Goal: Task Accomplishment & Management: Use online tool/utility

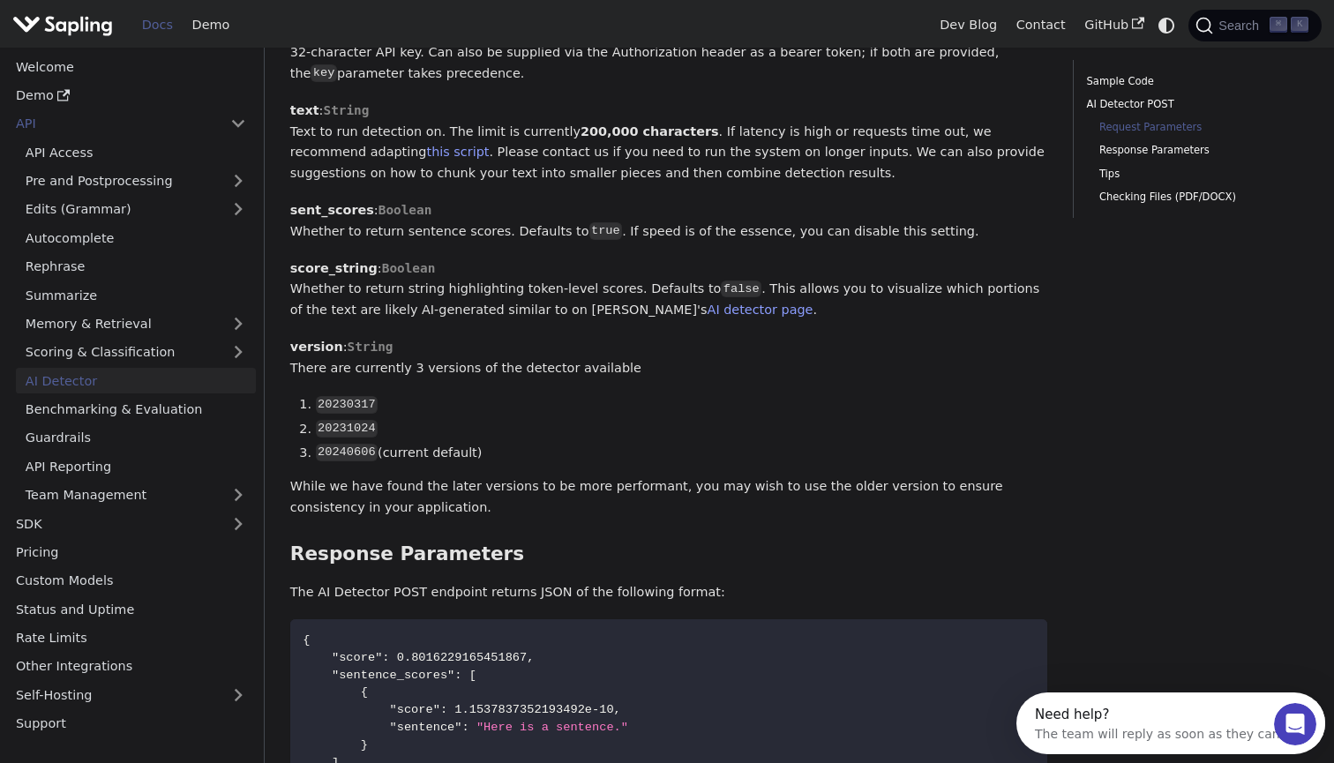
scroll to position [1061, 0]
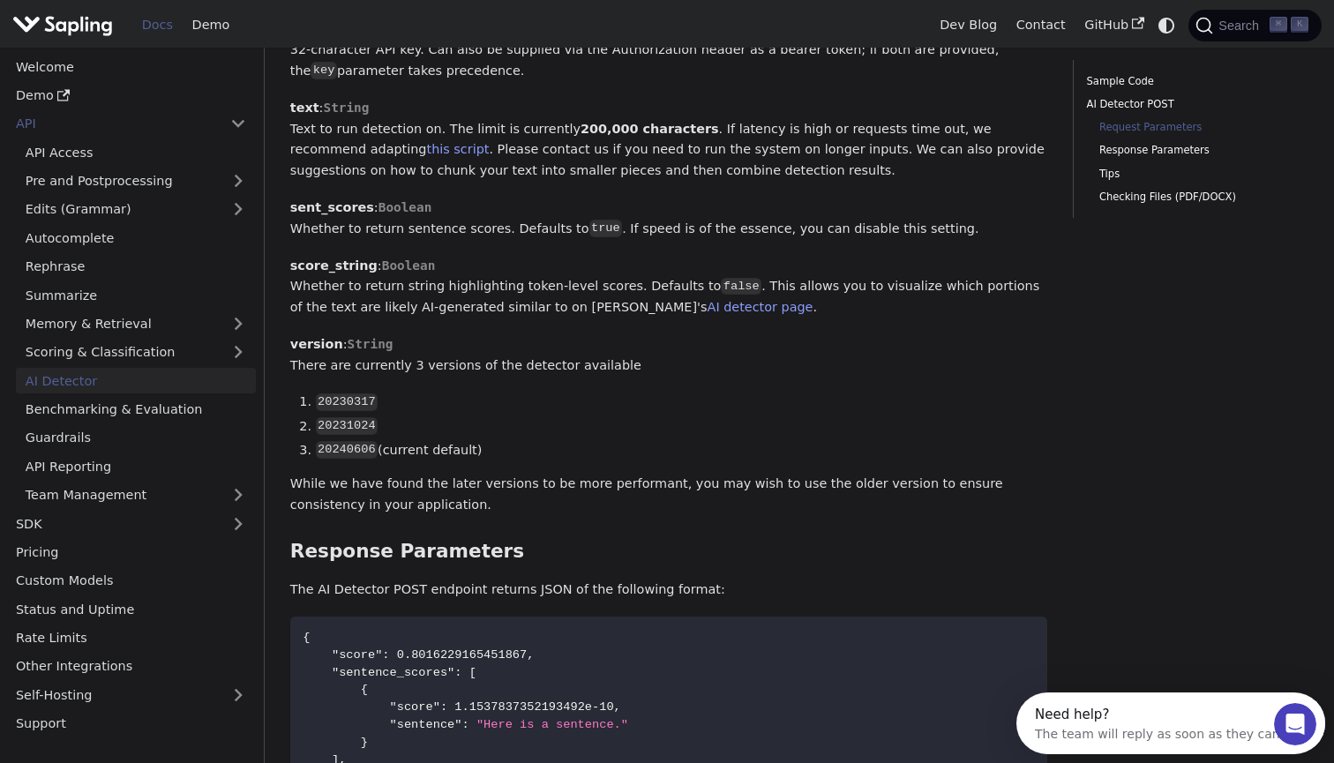
click at [1253, 721] on div "Need help?" at bounding box center [1157, 714] width 245 height 14
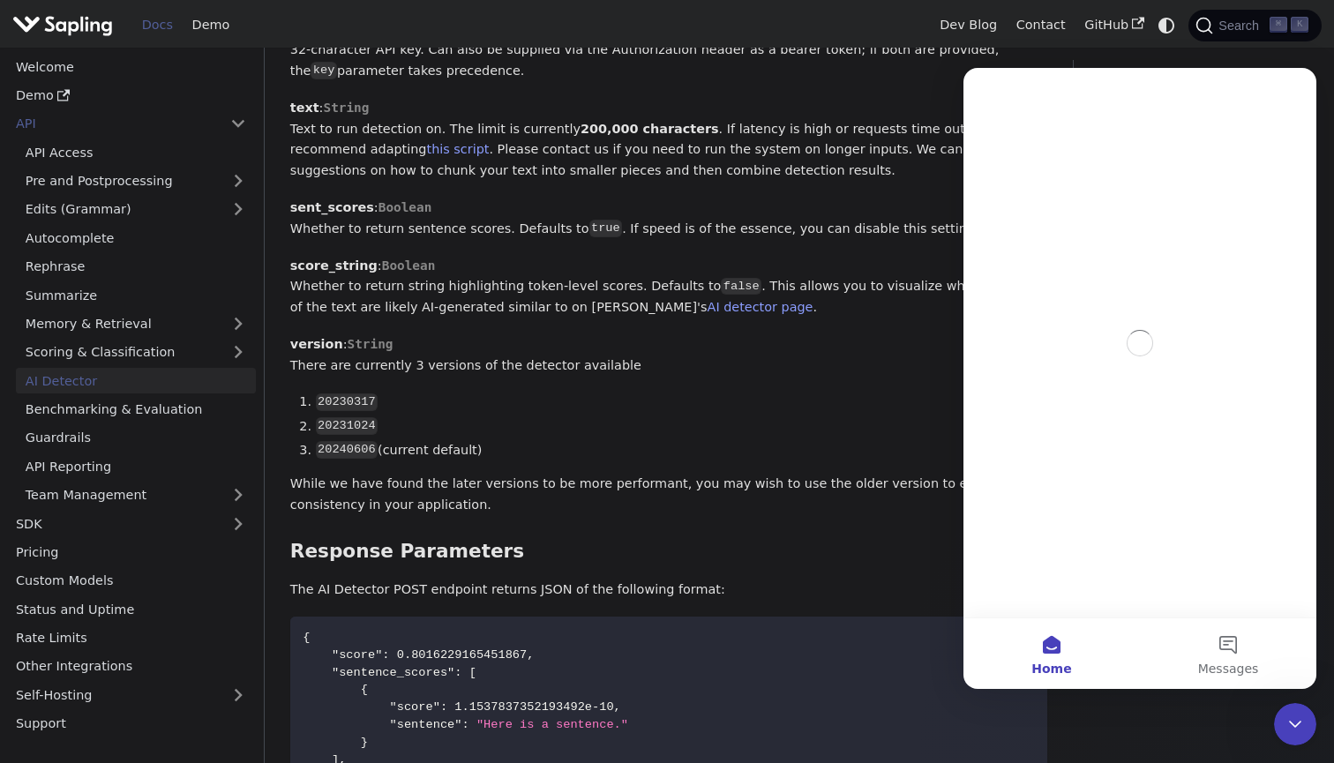
scroll to position [0, 0]
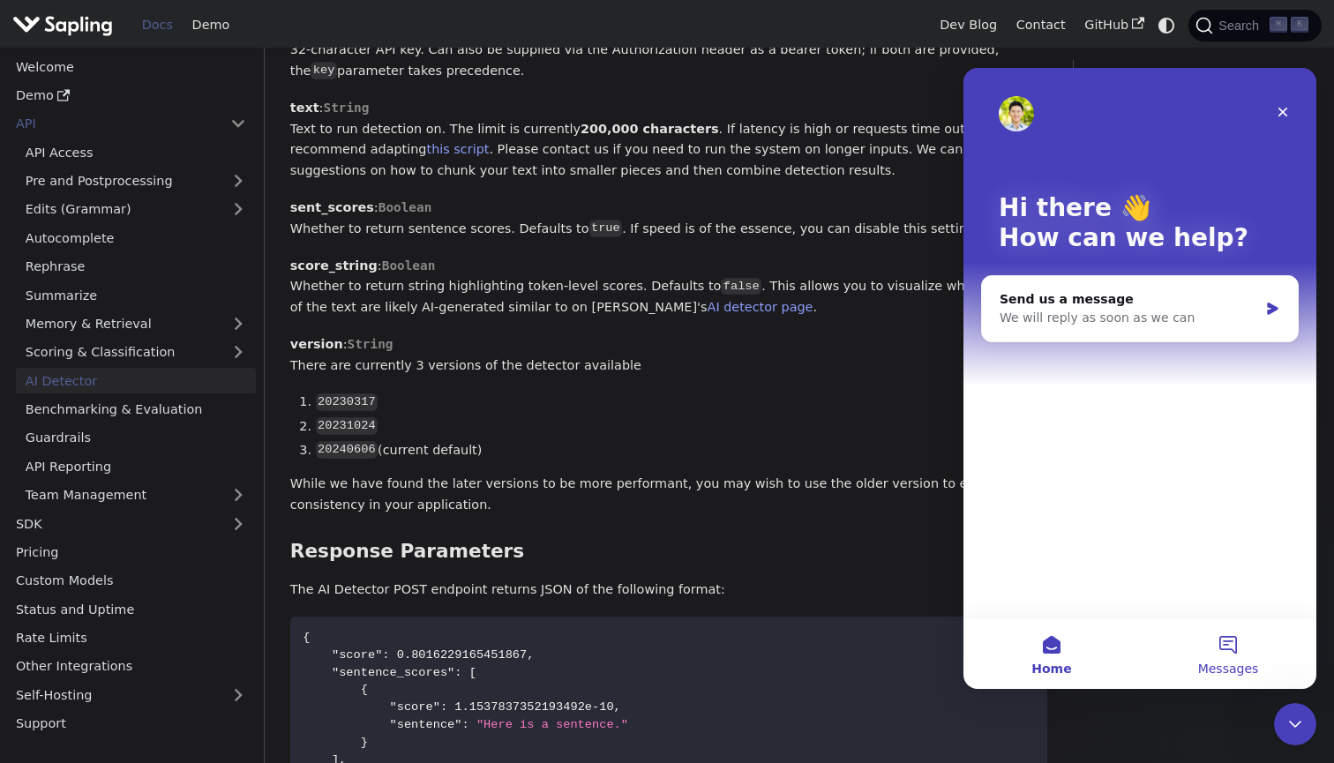
click at [1222, 647] on button "Messages" at bounding box center [1228, 653] width 176 height 71
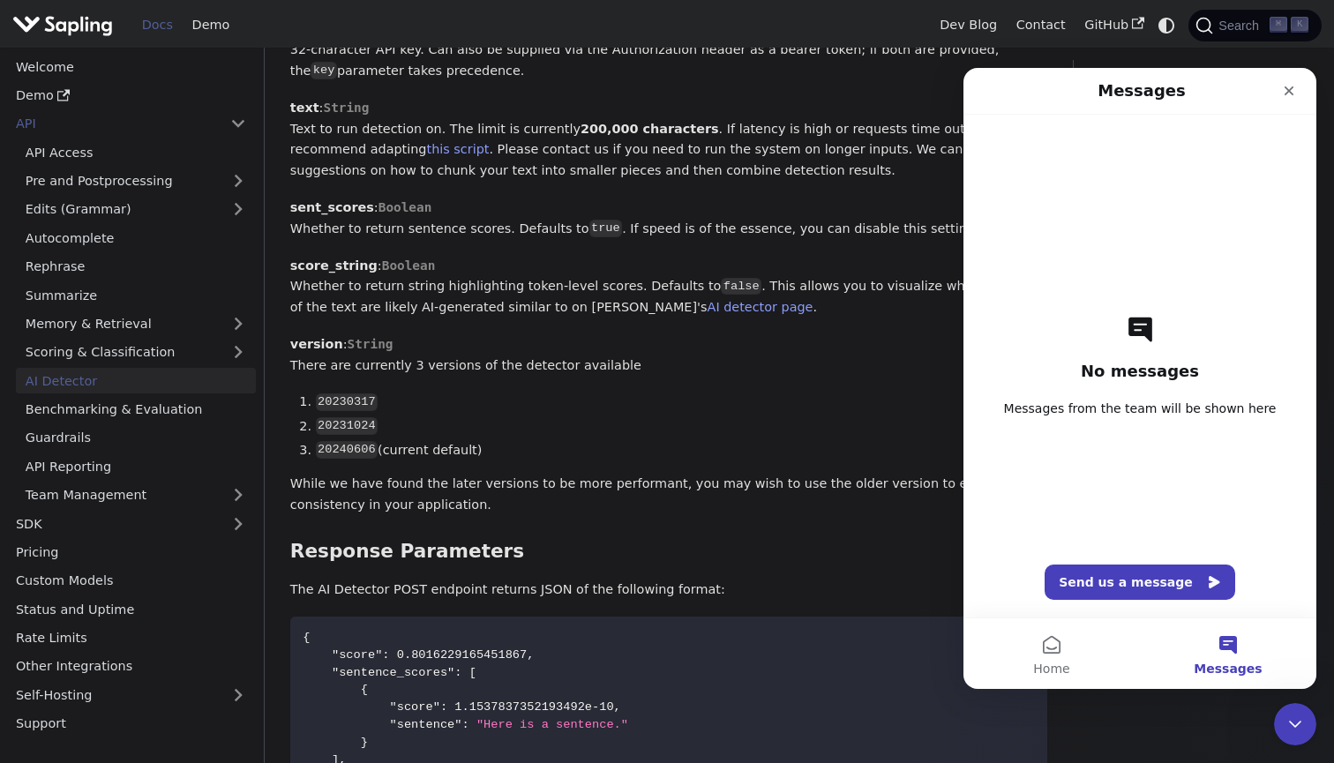
click at [646, 474] on p "While we have found the later versions to be more performant, you may wish to u…" at bounding box center [669, 495] width 758 height 42
click at [1280, 72] on nav "Messages" at bounding box center [1139, 91] width 353 height 47
click at [1280, 85] on div "Close" at bounding box center [1289, 91] width 32 height 32
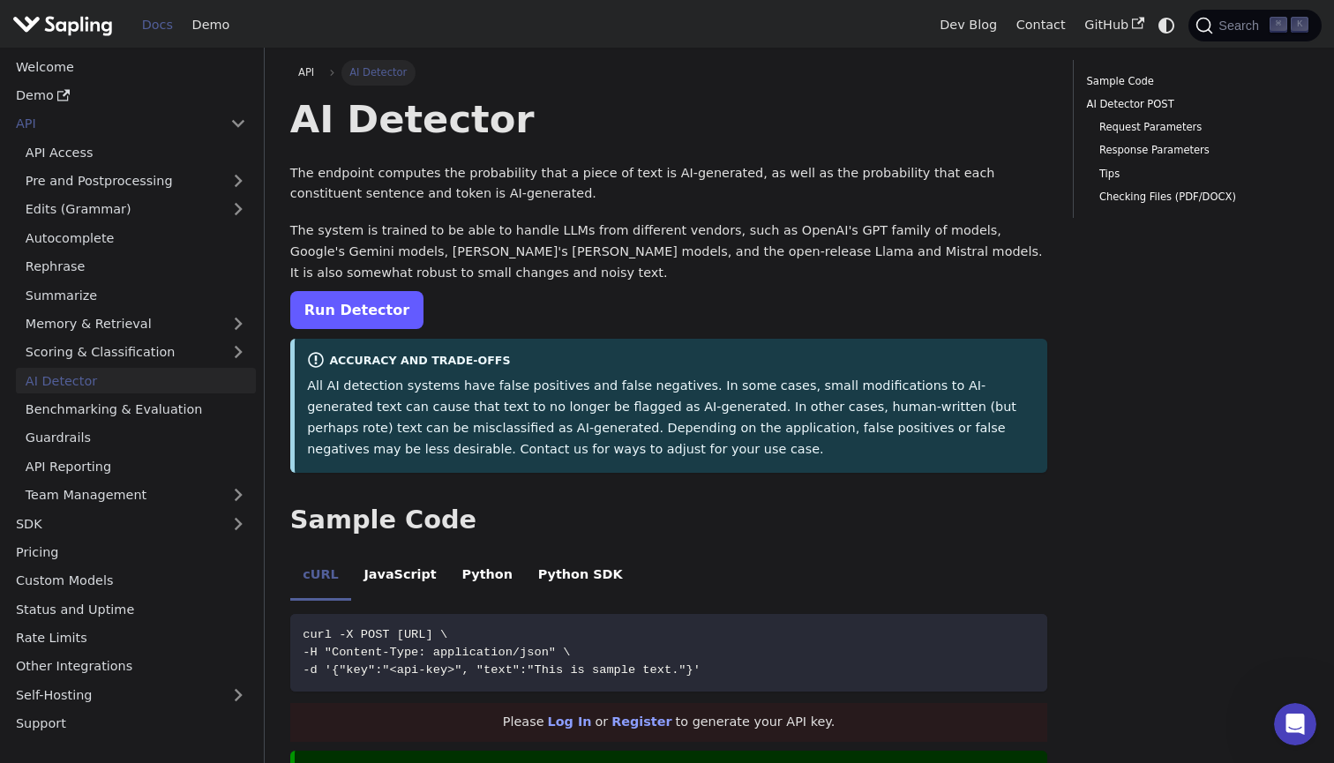
click at [379, 321] on link "Run Detector" at bounding box center [356, 310] width 133 height 38
click at [69, 159] on link "API Access" at bounding box center [136, 152] width 240 height 26
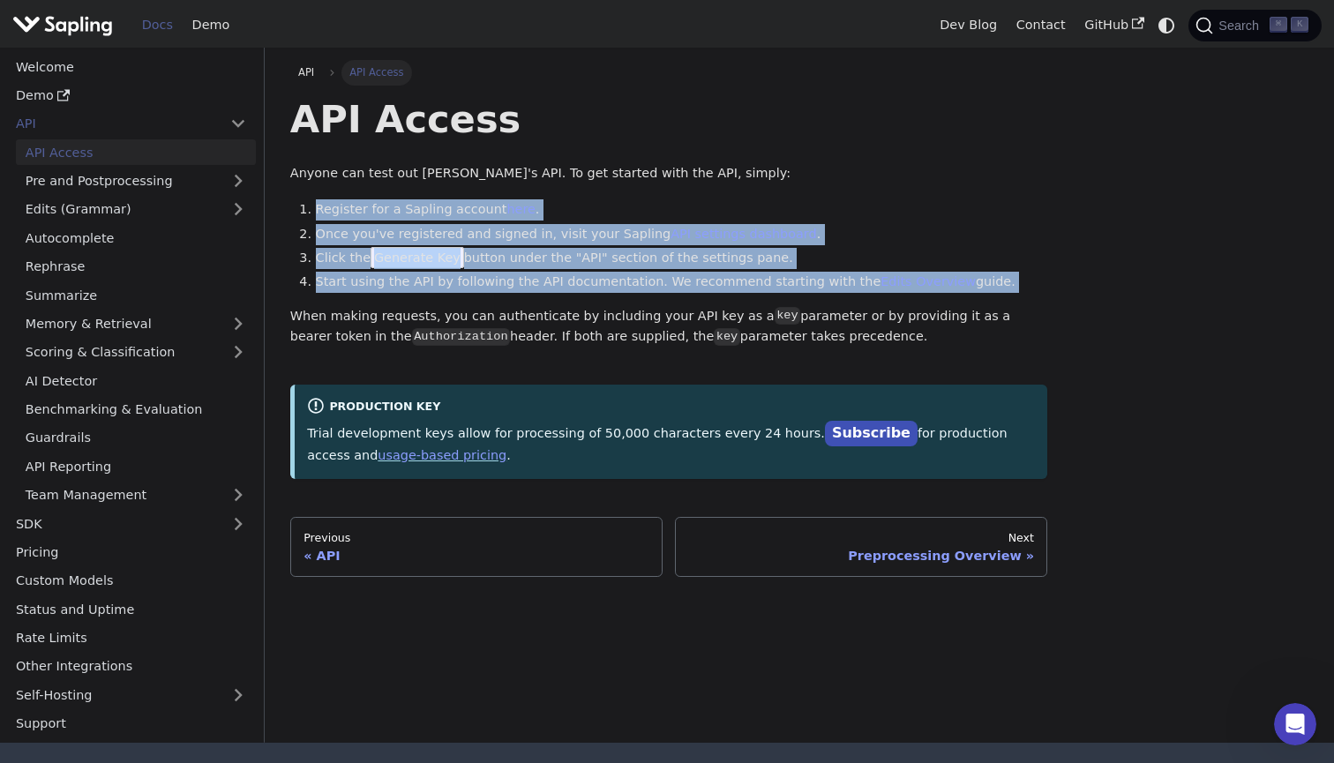
drag, startPoint x: 296, startPoint y: 206, endPoint x: 388, endPoint y: 297, distance: 129.1
click at [388, 297] on div "API Access Anyone can test out [PERSON_NAME]'s API. To get started with the API…" at bounding box center [669, 287] width 758 height 384
copy div "Register for a Sapling account here . Once you've registered and signed in, vis…"
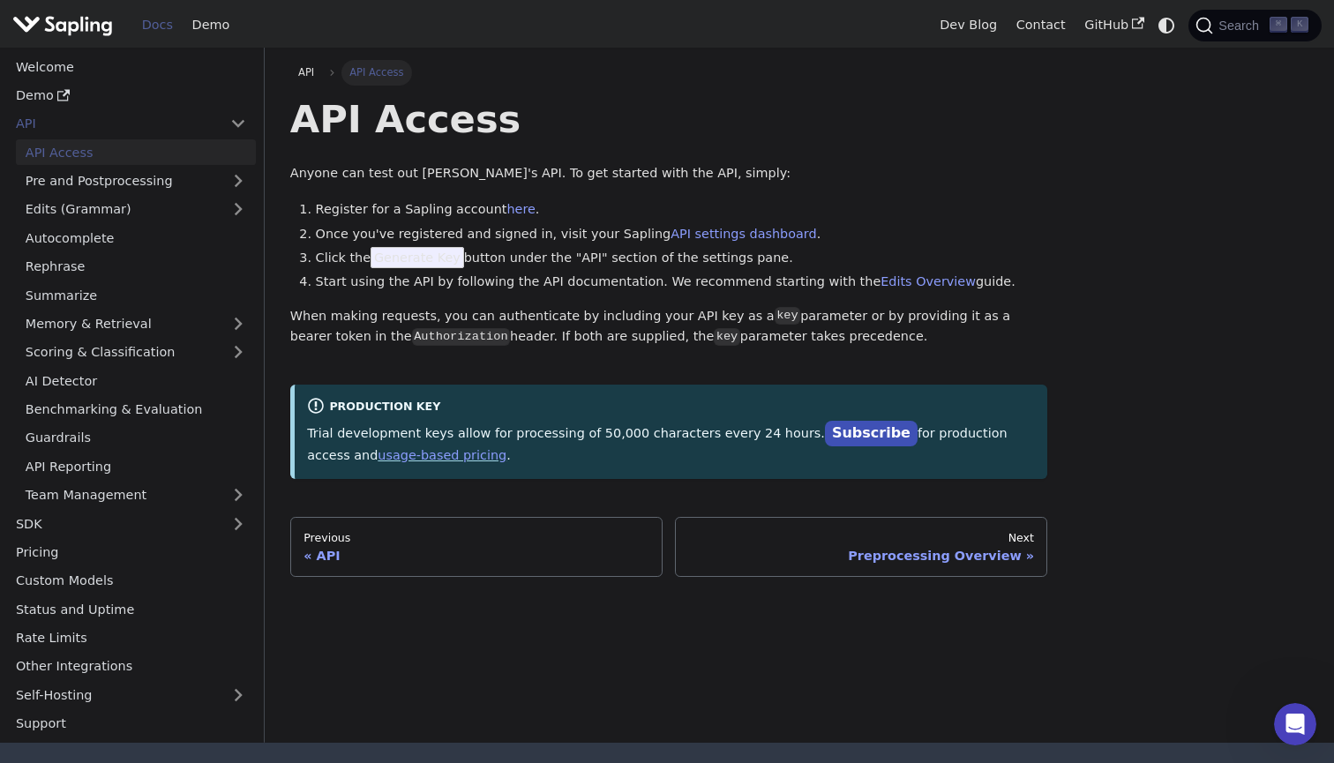
click at [480, 381] on div "API Access Anyone can test out [PERSON_NAME]'s API. To get started with the API…" at bounding box center [669, 287] width 758 height 384
click at [511, 209] on link "here" at bounding box center [520, 209] width 28 height 14
click at [670, 233] on link "API settings dashboard" at bounding box center [743, 234] width 146 height 14
